Goal: Task Accomplishment & Management: Check status

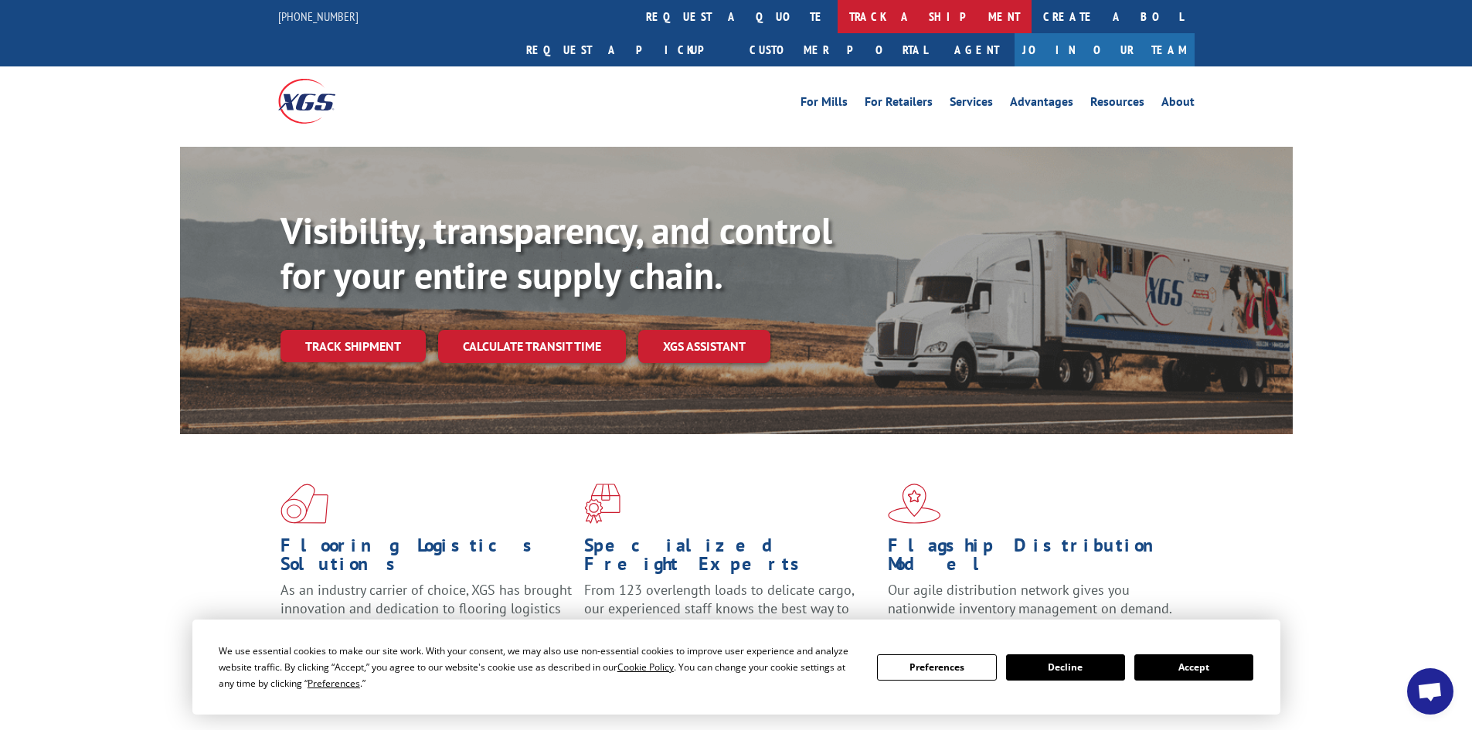
click at [838, 12] on link "track a shipment" at bounding box center [935, 16] width 194 height 33
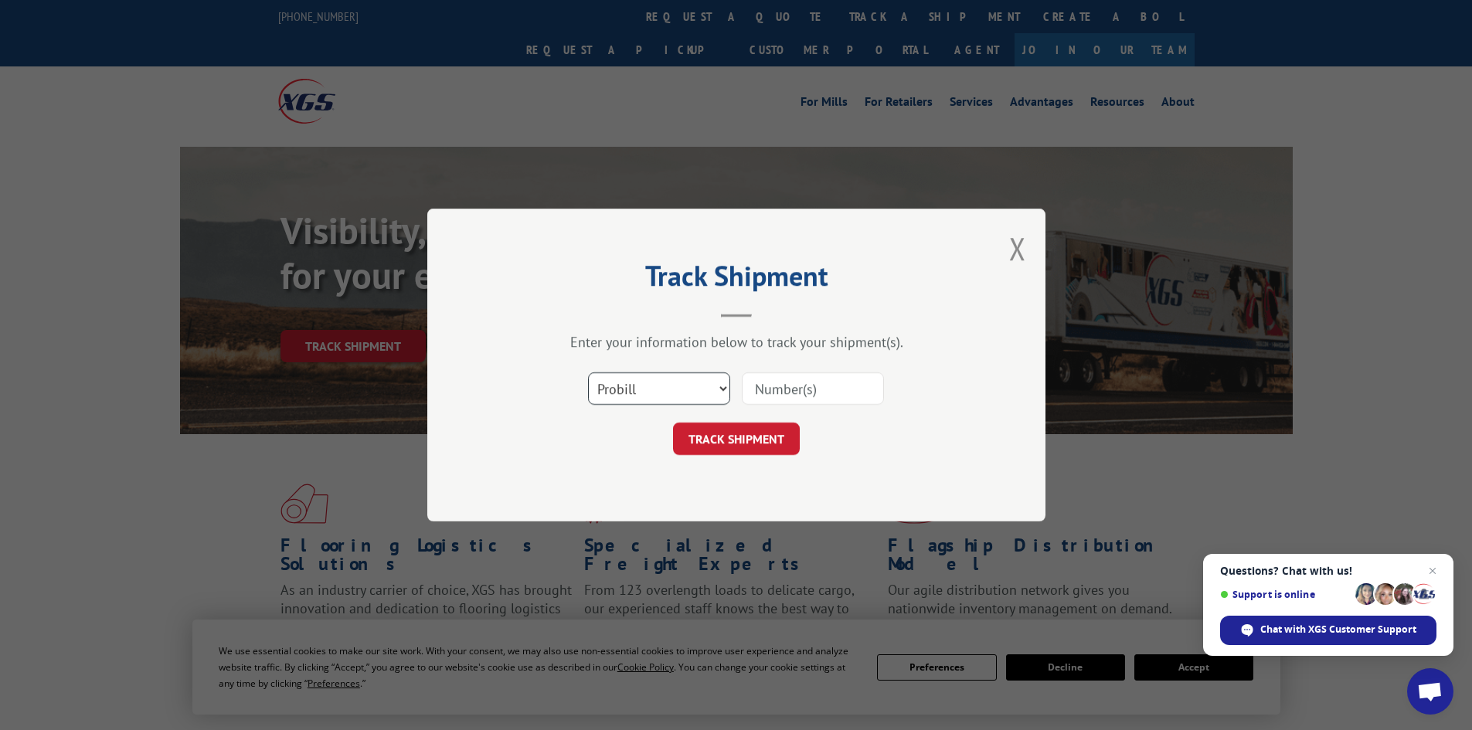
click at [656, 391] on select "Select category... Probill BOL PO" at bounding box center [659, 389] width 142 height 32
select select "bol"
click at [588, 373] on select "Select category... Probill BOL PO" at bounding box center [659, 389] width 142 height 32
paste input "5225880"
type input "5225880"
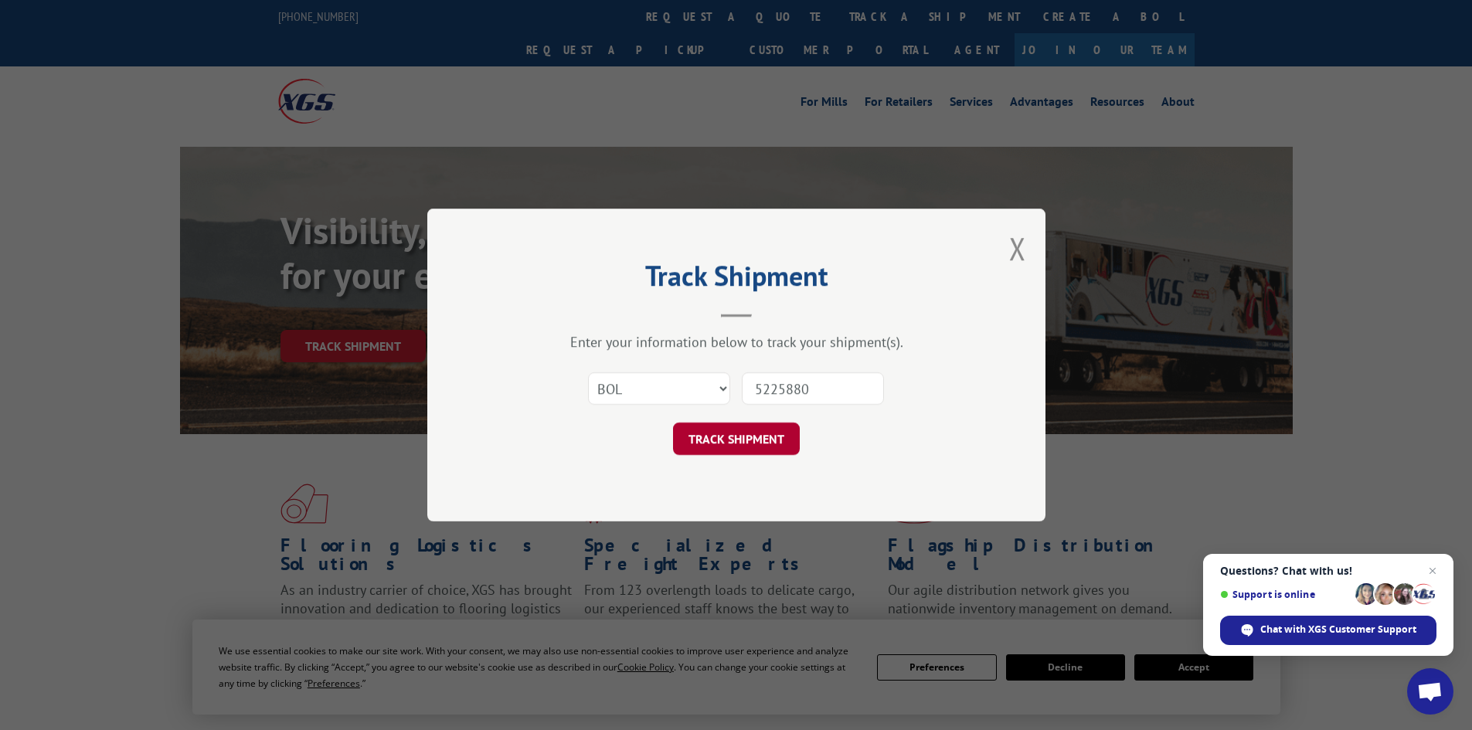
click at [729, 437] on button "TRACK SHIPMENT" at bounding box center [736, 439] width 127 height 32
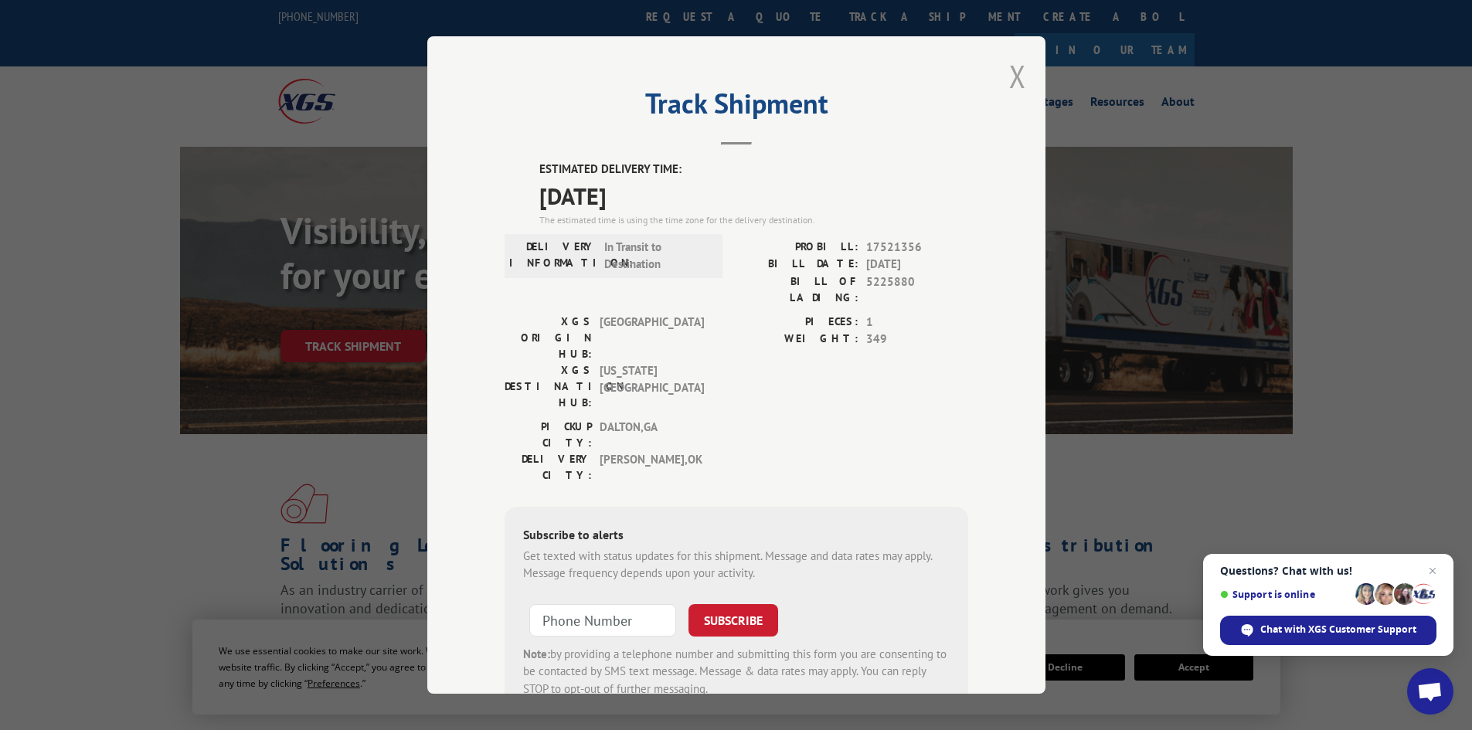
click at [1015, 76] on button "Close modal" at bounding box center [1017, 76] width 17 height 41
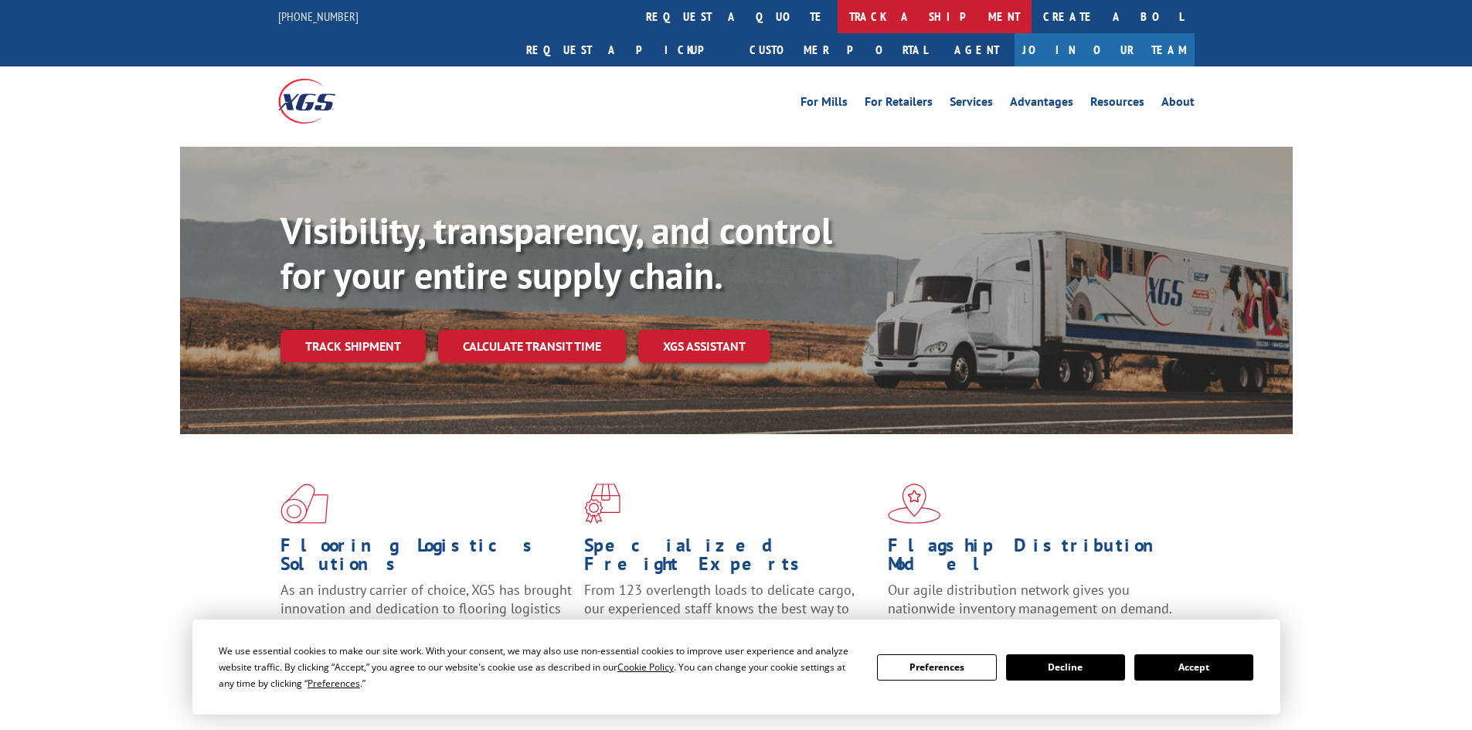
click at [838, 15] on link "track a shipment" at bounding box center [935, 16] width 194 height 33
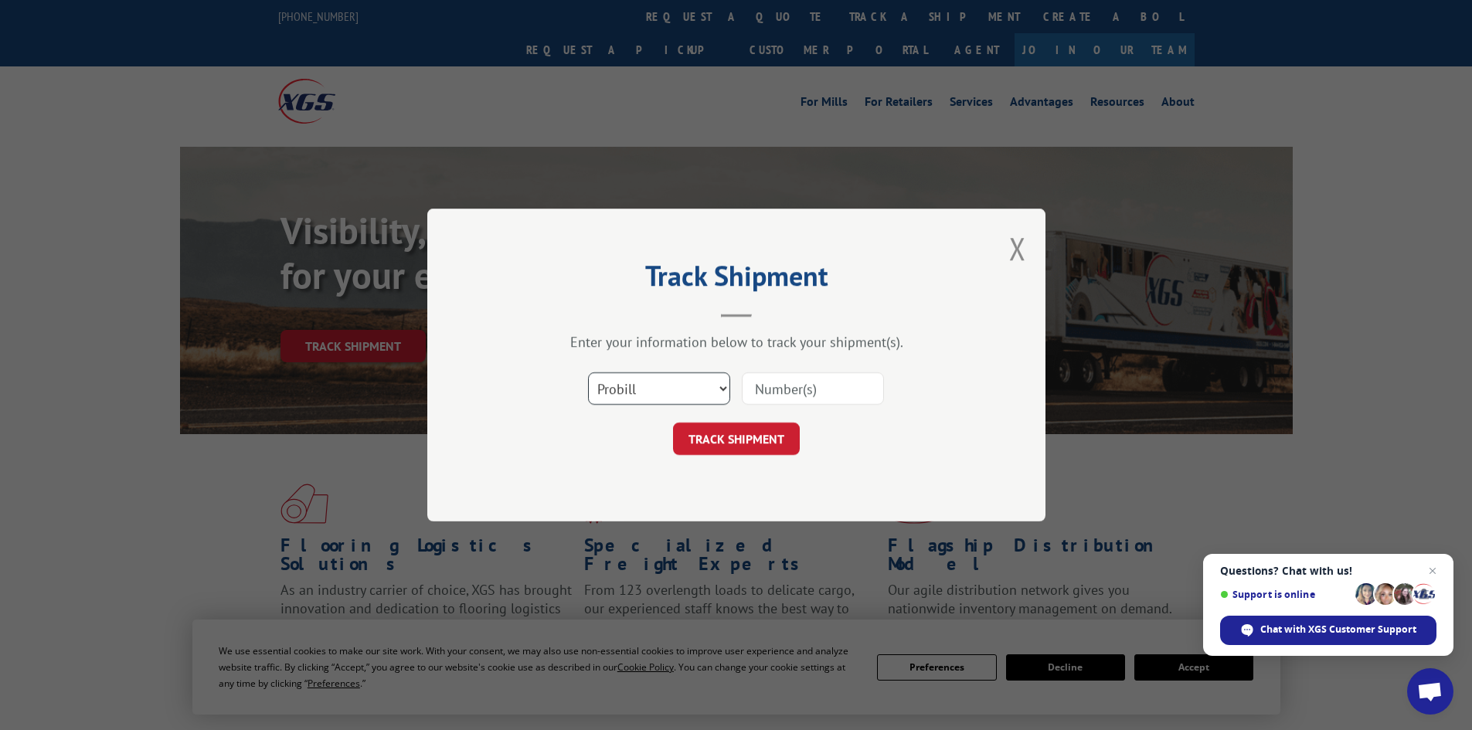
click at [664, 389] on select "Select category... Probill BOL PO" at bounding box center [659, 389] width 142 height 32
select select "bol"
click at [588, 373] on select "Select category... Probill BOL PO" at bounding box center [659, 389] width 142 height 32
paste input "6024386"
type input "6024386"
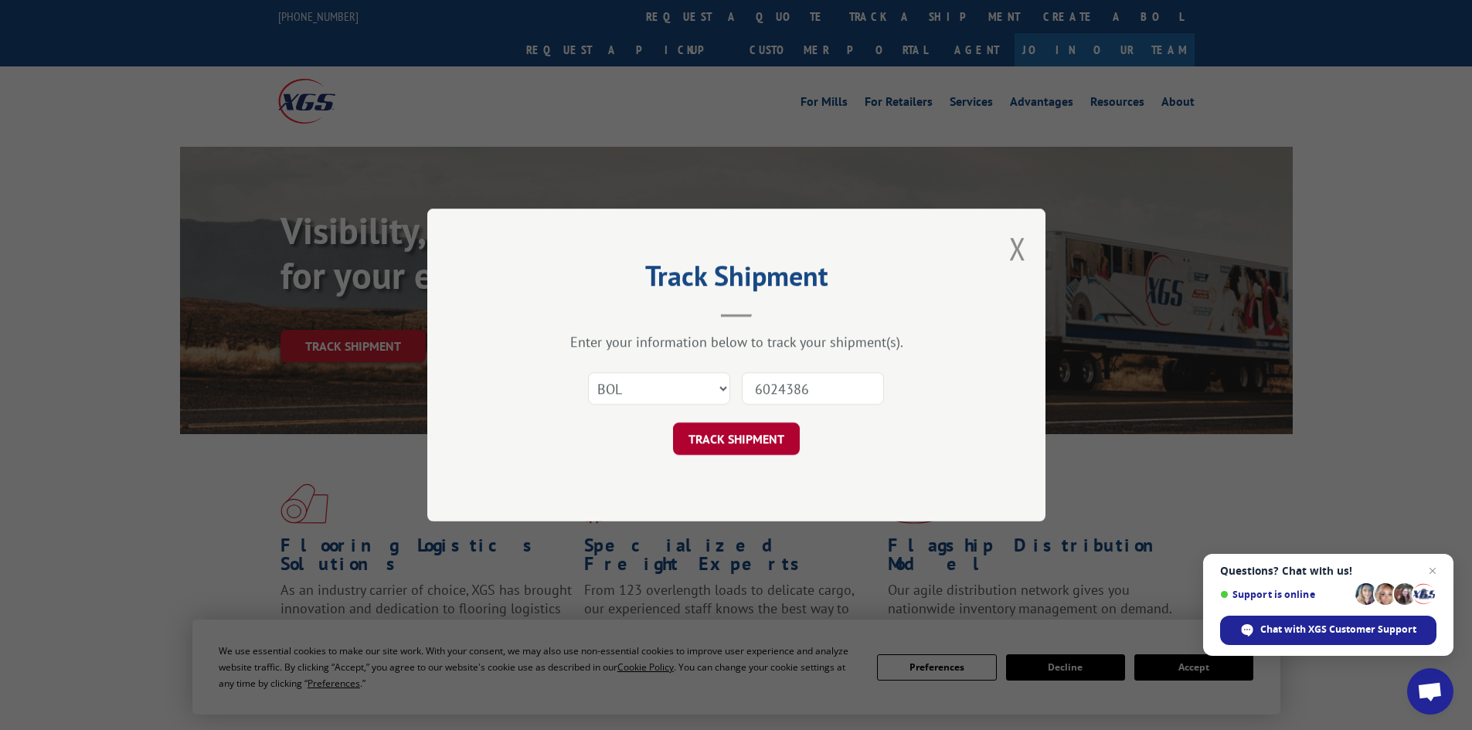
click at [700, 429] on button "TRACK SHIPMENT" at bounding box center [736, 439] width 127 height 32
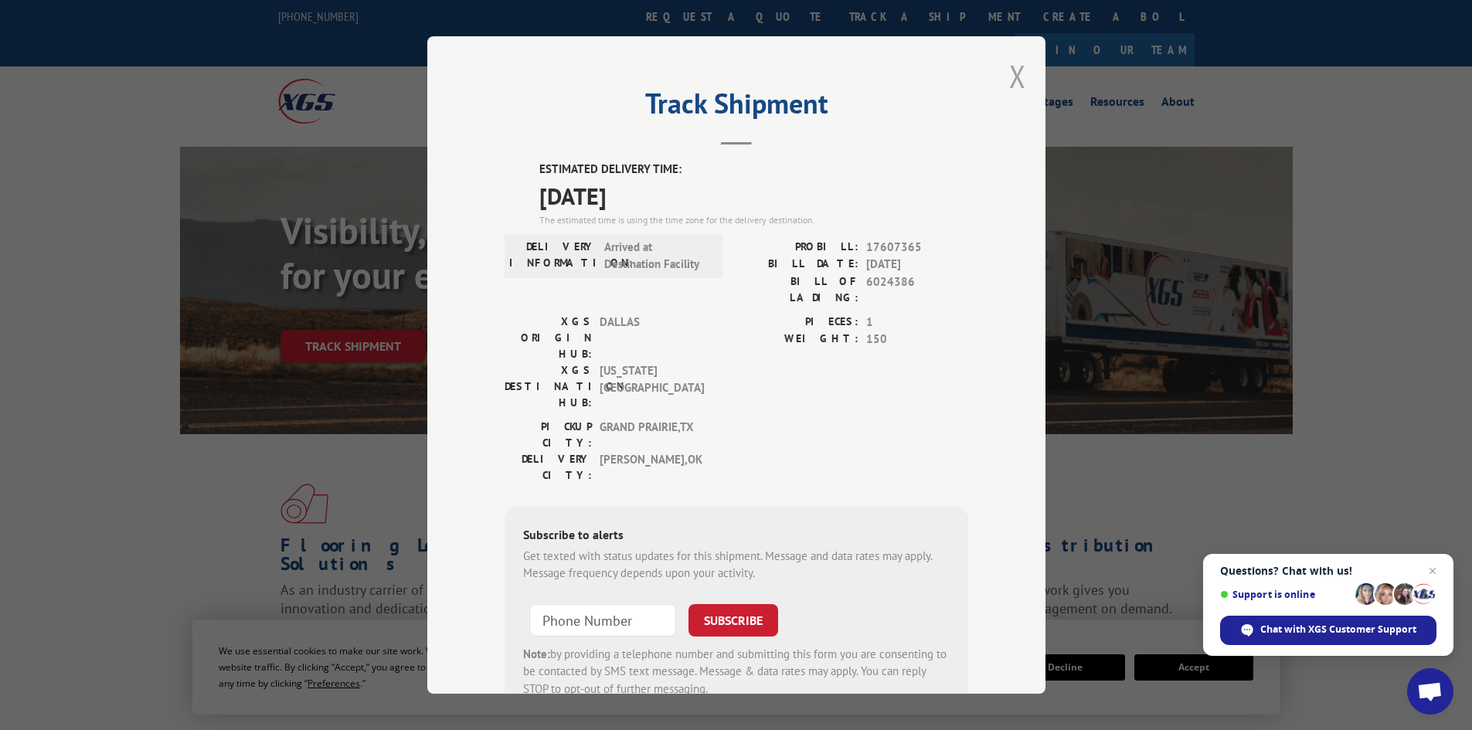
click at [1012, 70] on button "Close modal" at bounding box center [1017, 76] width 17 height 41
